Goal: Task Accomplishment & Management: Manage account settings

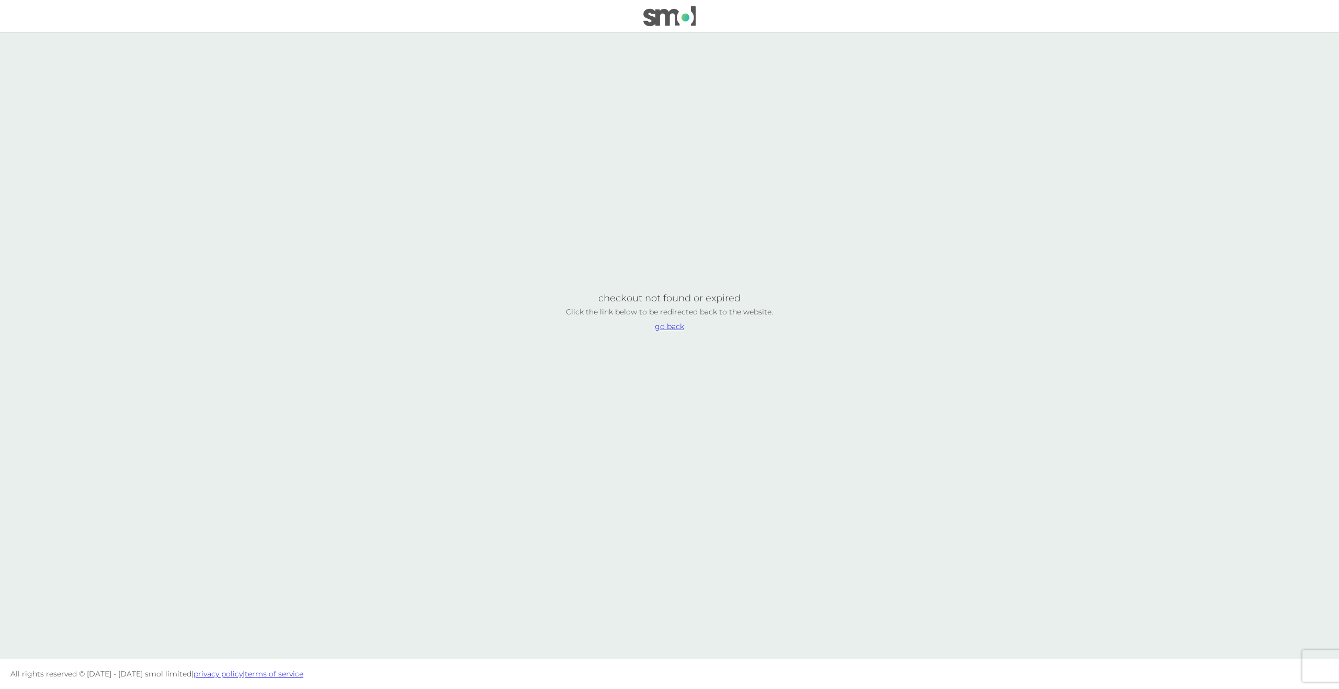
click at [676, 326] on link "go back" at bounding box center [669, 326] width 29 height 7
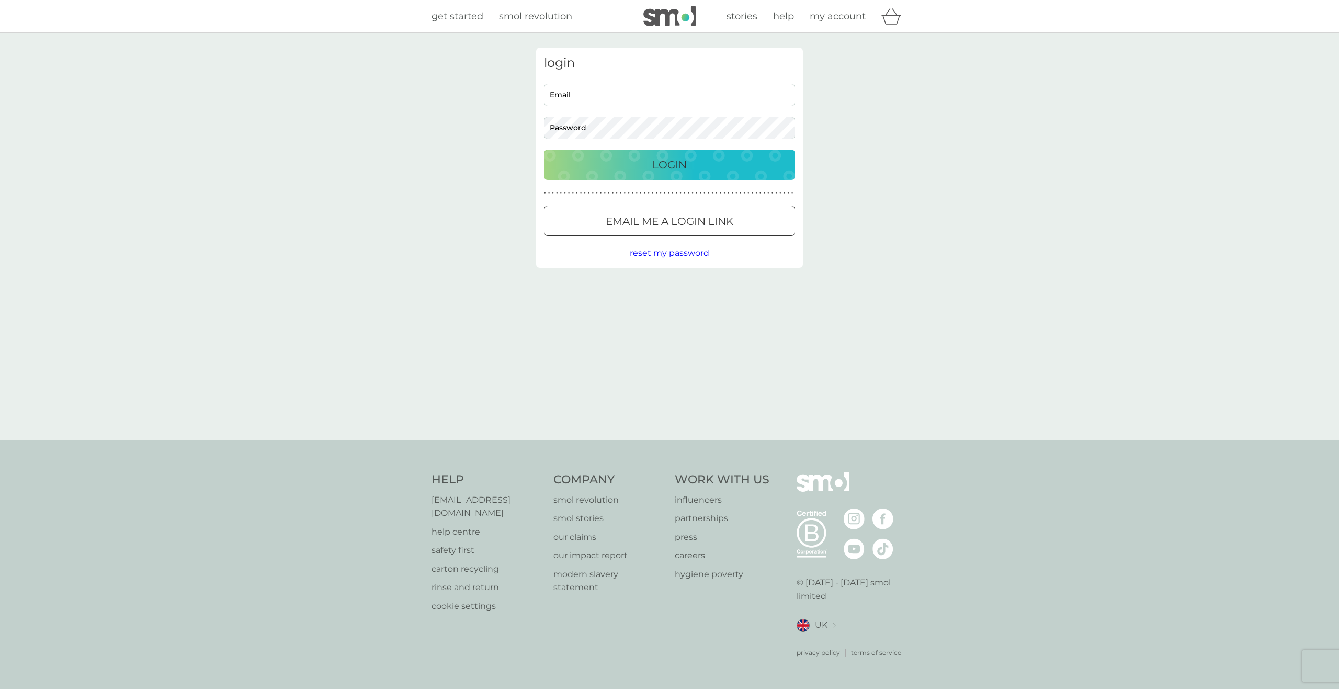
type input "[EMAIL_ADDRESS][DOMAIN_NAME]"
click at [631, 154] on button "Login" at bounding box center [669, 165] width 251 height 30
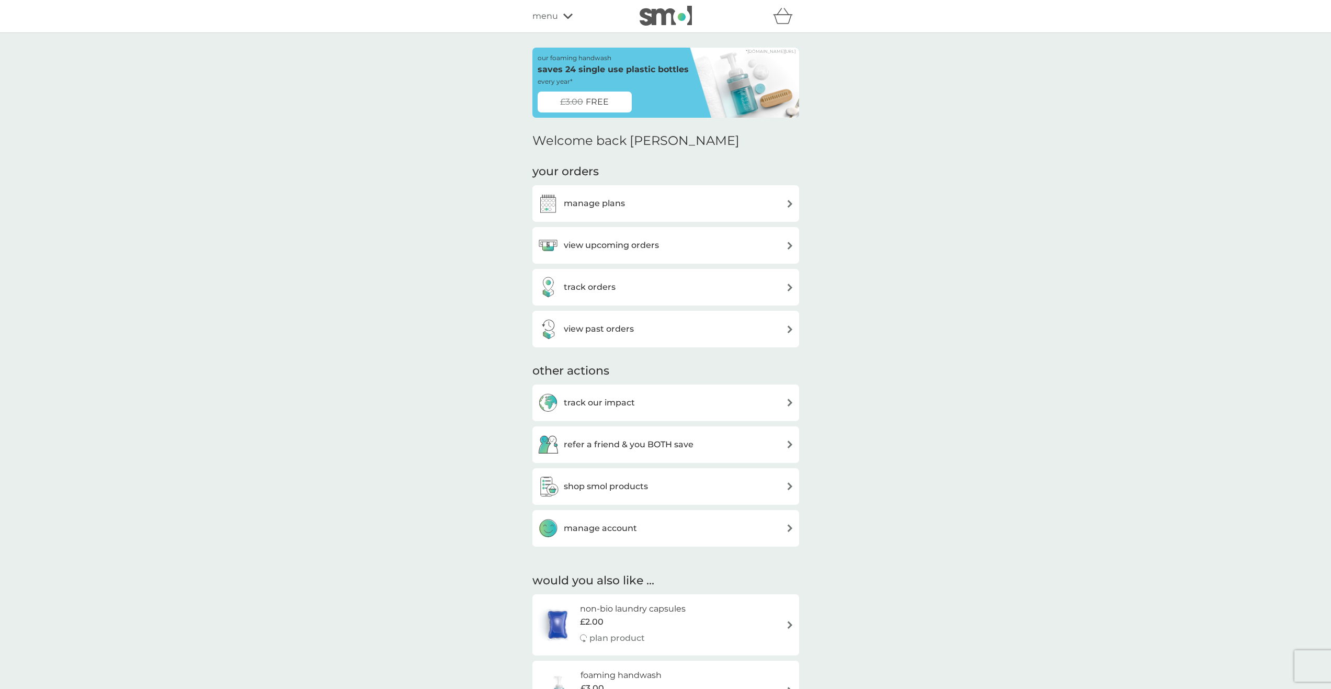
click at [597, 202] on h3 "manage plans" at bounding box center [594, 204] width 61 height 14
